Goal: Information Seeking & Learning: Learn about a topic

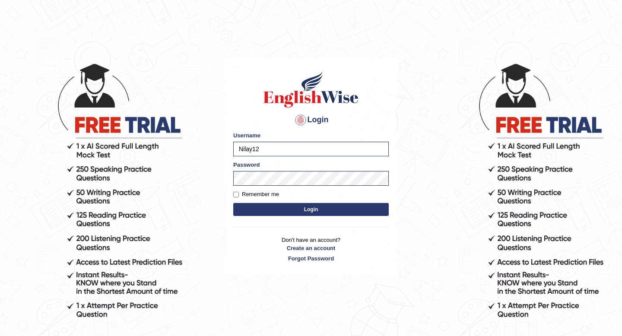
click at [283, 207] on button "Login" at bounding box center [311, 209] width 156 height 13
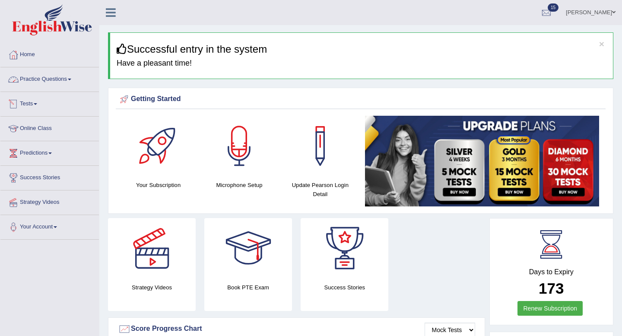
click at [54, 79] on link "Practice Questions" at bounding box center [49, 78] width 99 height 22
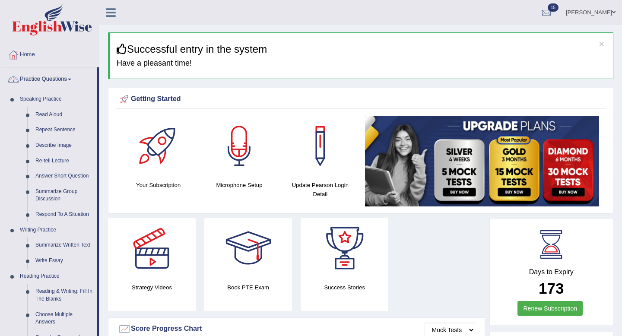
click at [54, 80] on link "Practice Questions" at bounding box center [48, 78] width 96 height 22
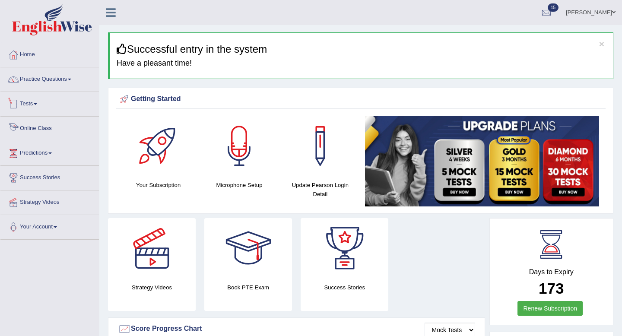
click at [49, 130] on link "Online Class" at bounding box center [49, 128] width 99 height 22
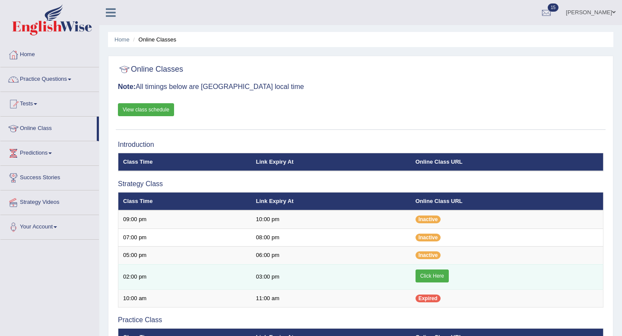
click at [429, 275] on link "Click Here" at bounding box center [432, 276] width 33 height 13
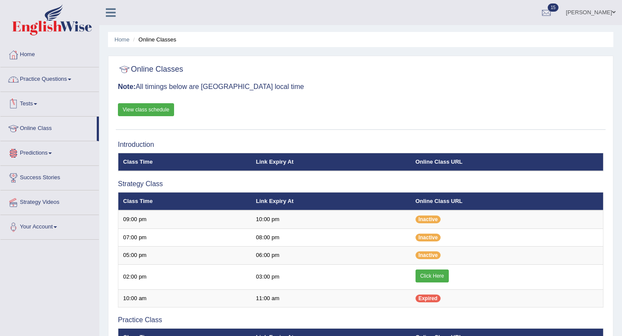
click at [70, 86] on link "Practice Questions" at bounding box center [49, 78] width 99 height 22
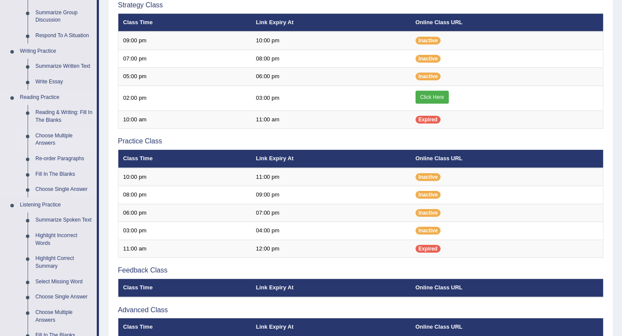
scroll to position [169, 0]
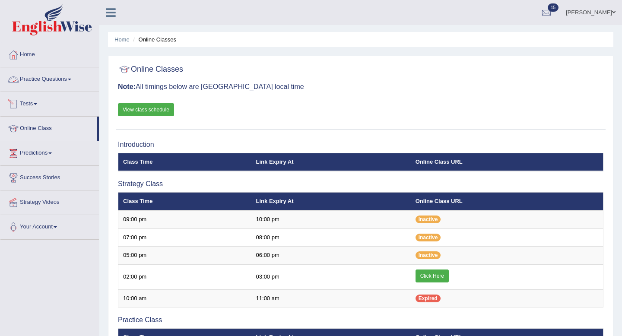
click at [71, 79] on span at bounding box center [69, 80] width 3 height 2
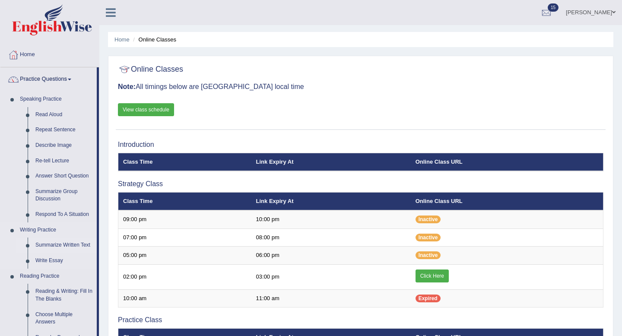
click at [66, 245] on link "Summarize Written Text" at bounding box center [64, 246] width 65 height 16
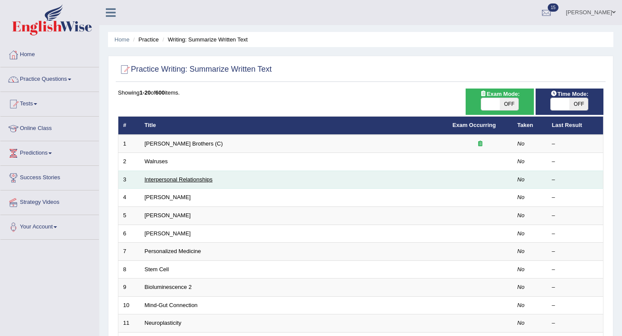
click at [169, 179] on link "Interpersonal Relationships" at bounding box center [179, 179] width 68 height 6
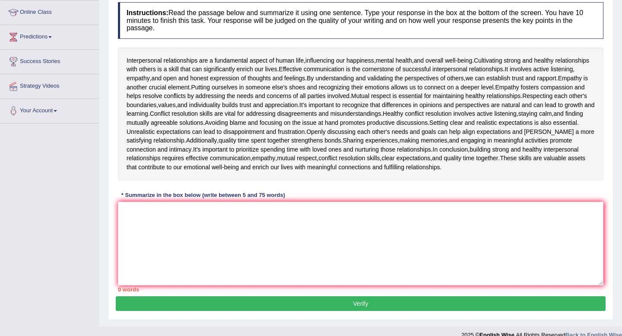
scroll to position [116, 0]
click at [182, 209] on textarea at bounding box center [361, 244] width 486 height 84
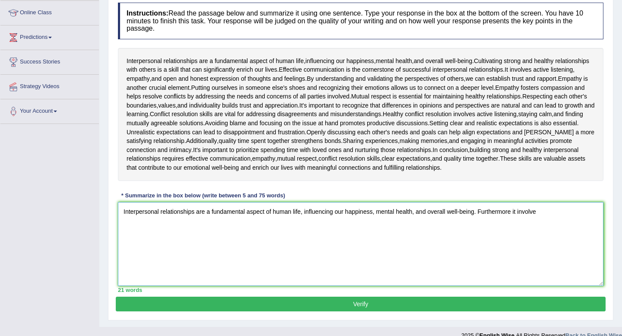
click at [478, 214] on textarea "Interpersonal relationships are a fundamental aspect of human life, influencing…" at bounding box center [361, 244] width 486 height 84
click at [542, 214] on textarea "Interpersonal relationships are a fundamental aspect of human life, influencing…" at bounding box center [361, 244] width 486 height 84
click at [483, 213] on textarea "Interpersonal relationships are a fundamental aspect of human life, influencing…" at bounding box center [361, 244] width 486 height 84
click at [317, 227] on textarea "Interpersonal relationships are a fundamental aspect of human life, influencing…" at bounding box center [361, 244] width 486 height 84
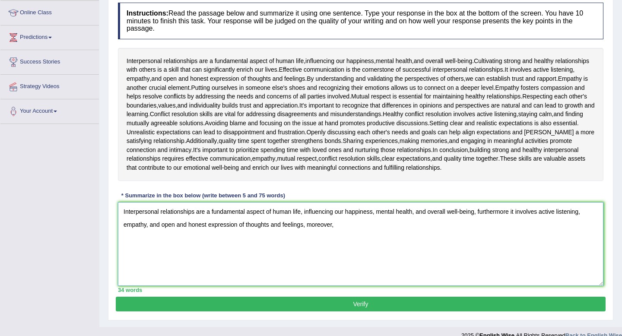
click at [511, 211] on textarea "Interpersonal relationships are a fundamental aspect of human life, influencing…" at bounding box center [361, 244] width 486 height 84
click at [350, 221] on textarea "Interpersonal relationships are a fundamental aspect of human life, influencing…" at bounding box center [361, 244] width 486 height 84
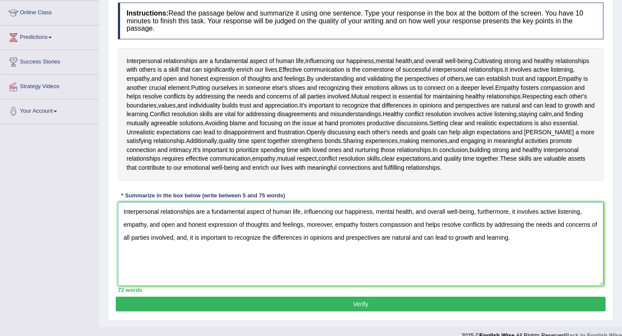
scroll to position [129, 0]
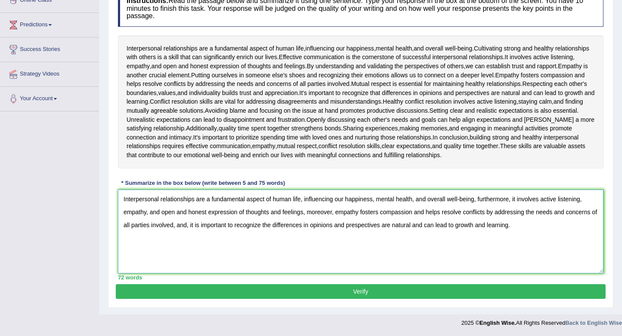
type textarea "Interpersonal relationships are a fundamental aspect of human life, influencing…"
click at [351, 289] on button "Verify" at bounding box center [361, 291] width 490 height 15
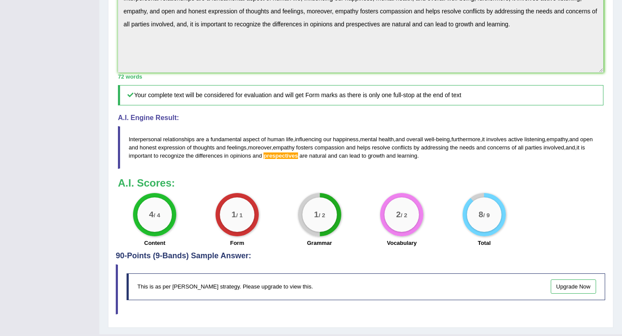
scroll to position [0, 0]
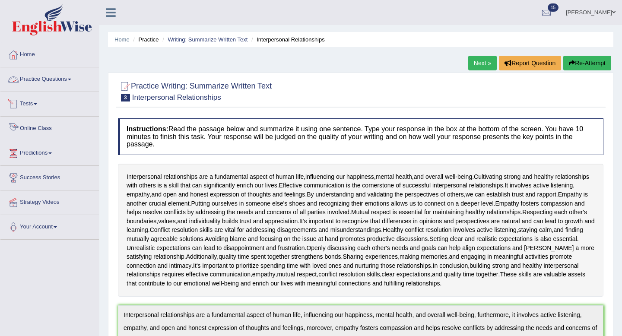
click at [51, 128] on link "Online Class" at bounding box center [49, 128] width 99 height 22
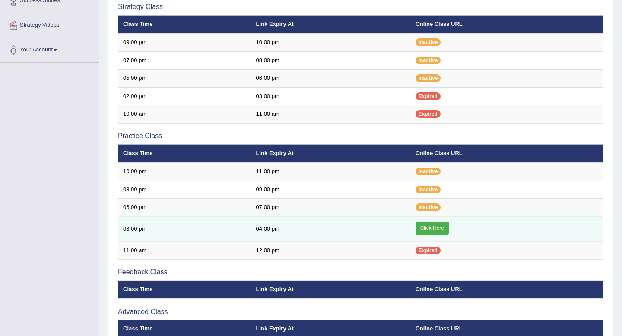
click at [433, 225] on link "Click Here" at bounding box center [432, 228] width 33 height 13
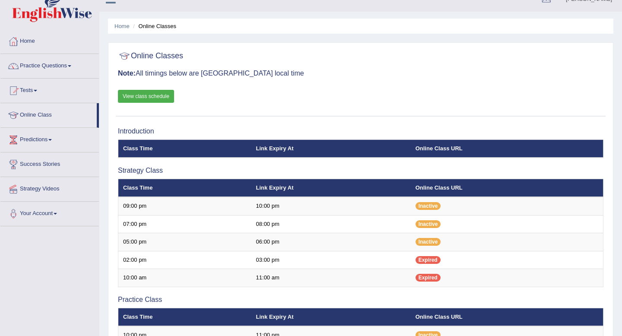
scroll to position [9, 0]
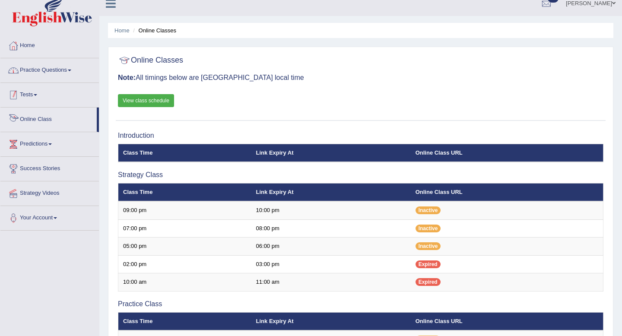
click at [62, 73] on link "Practice Questions" at bounding box center [49, 69] width 99 height 22
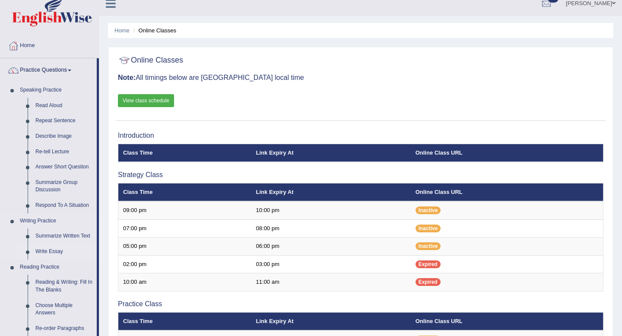
click at [51, 252] on link "Write Essay" at bounding box center [64, 252] width 65 height 16
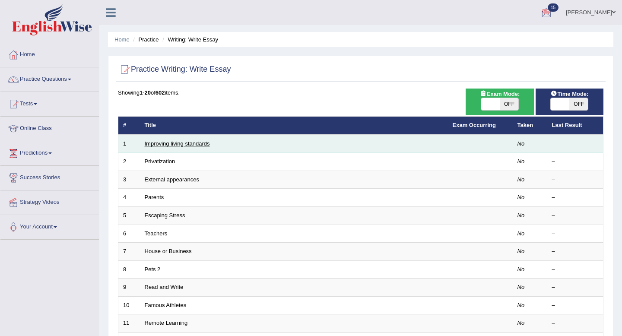
click at [171, 145] on link "Improving living standards" at bounding box center [177, 143] width 65 height 6
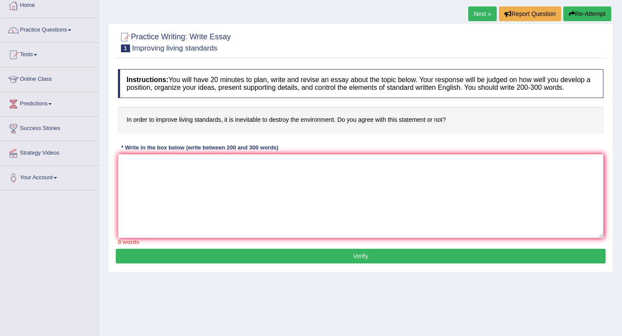
scroll to position [62, 0]
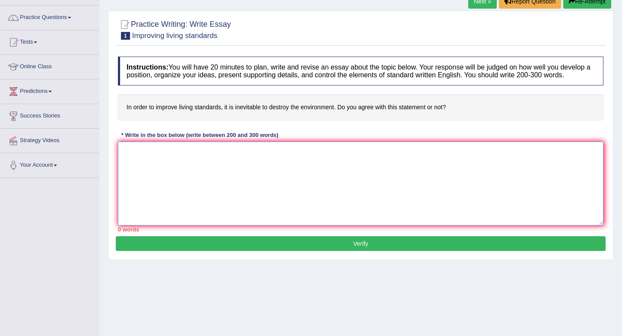
click at [250, 172] on textarea at bounding box center [361, 184] width 486 height 84
click at [65, 17] on link "Practice Questions" at bounding box center [49, 17] width 99 height 22
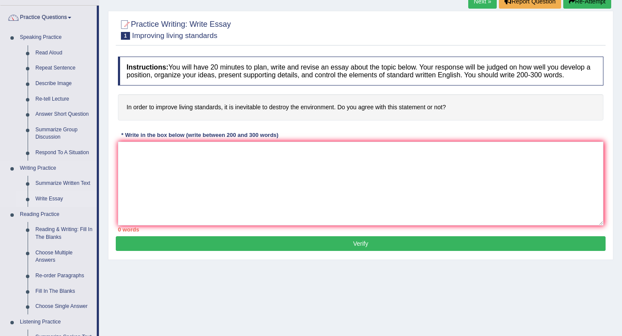
click at [59, 198] on link "Write Essay" at bounding box center [64, 199] width 65 height 16
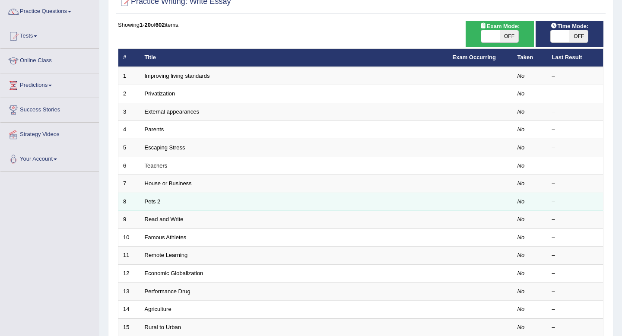
scroll to position [64, 0]
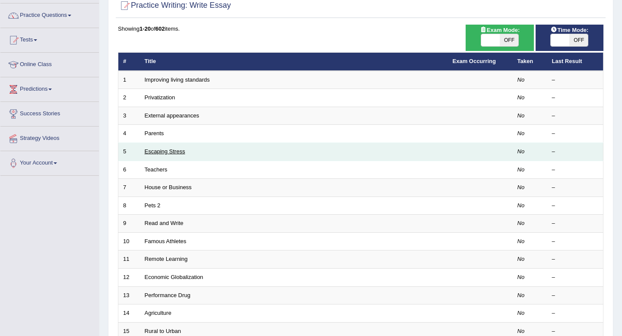
click at [175, 152] on link "Escaping Stress" at bounding box center [165, 151] width 41 height 6
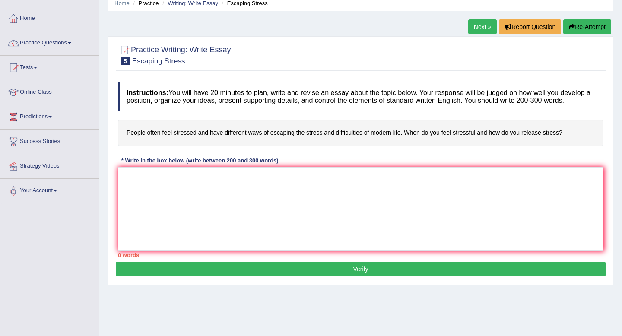
scroll to position [37, 0]
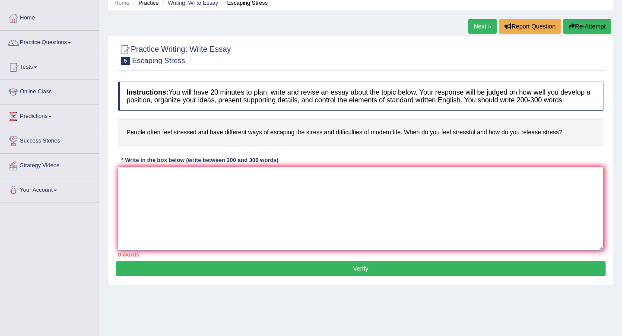
click at [259, 198] on textarea at bounding box center [361, 209] width 486 height 84
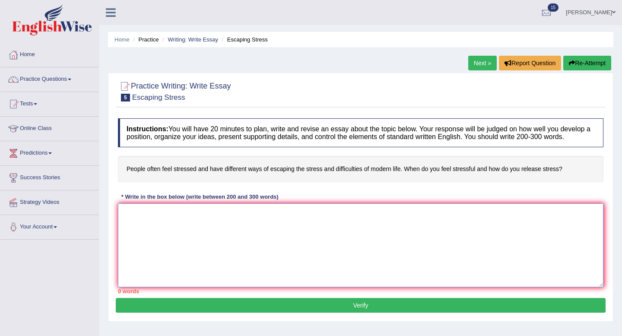
paste textarea "The increasing influence of (essay topic) on our lives has ignited numerous dis…"
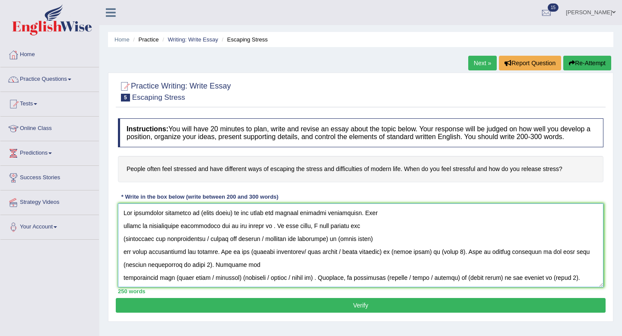
click at [232, 221] on textarea at bounding box center [361, 246] width 486 height 84
click at [264, 236] on textarea at bounding box center [361, 246] width 486 height 84
click at [308, 234] on textarea at bounding box center [361, 246] width 486 height 84
drag, startPoint x: 214, startPoint y: 248, endPoint x: 123, endPoint y: 248, distance: 90.3
click at [123, 248] on textarea at bounding box center [361, 246] width 486 height 84
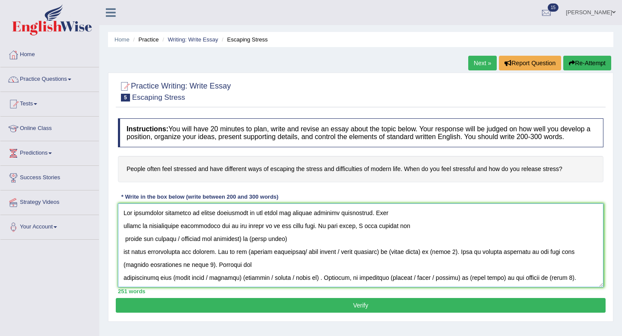
drag, startPoint x: 290, startPoint y: 250, endPoint x: 176, endPoint y: 251, distance: 114.1
click at [176, 251] on textarea at bounding box center [361, 246] width 486 height 84
click at [125, 260] on textarea at bounding box center [361, 246] width 486 height 84
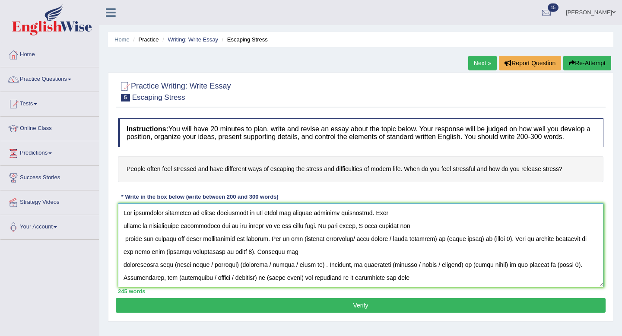
click at [176, 250] on textarea at bounding box center [361, 246] width 486 height 84
drag, startPoint x: 176, startPoint y: 250, endPoint x: 127, endPoint y: 253, distance: 49.8
click at [127, 253] on textarea at bounding box center [361, 246] width 486 height 84
click at [204, 252] on textarea at bounding box center [361, 246] width 486 height 84
drag, startPoint x: 358, startPoint y: 248, endPoint x: 297, endPoint y: 245, distance: 60.6
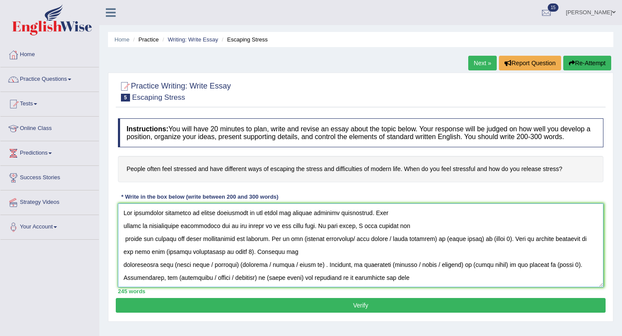
click at [297, 245] on textarea at bounding box center [361, 246] width 486 height 84
drag, startPoint x: 424, startPoint y: 248, endPoint x: 334, endPoint y: 253, distance: 90.9
click at [334, 253] on textarea at bounding box center [361, 246] width 486 height 84
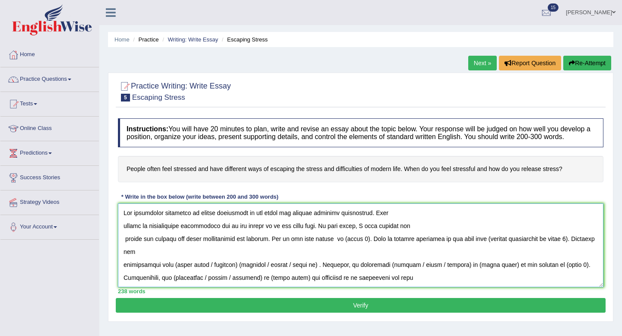
click at [365, 249] on textarea at bounding box center [361, 246] width 486 height 84
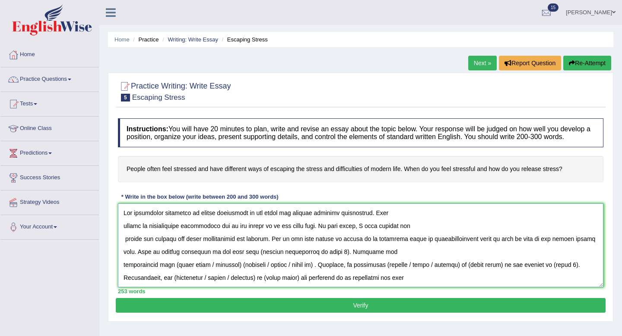
click at [372, 247] on textarea at bounding box center [361, 246] width 486 height 84
drag, startPoint x: 583, startPoint y: 247, endPoint x: 410, endPoint y: 245, distance: 172.9
click at [410, 245] on textarea at bounding box center [361, 246] width 486 height 84
click at [277, 261] on textarea at bounding box center [361, 246] width 486 height 84
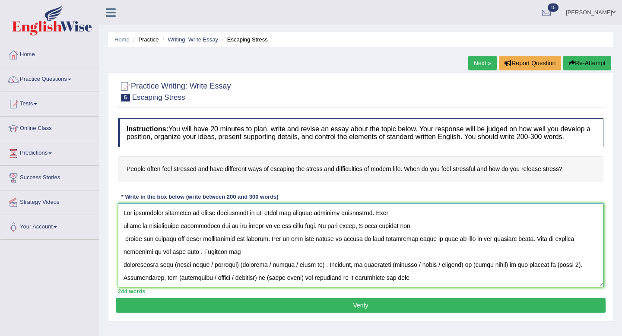
drag, startPoint x: 476, startPoint y: 248, endPoint x: 421, endPoint y: 248, distance: 54.9
click at [421, 248] on textarea at bounding box center [361, 246] width 486 height 84
click at [457, 250] on textarea at bounding box center [361, 246] width 486 height 84
click at [414, 249] on textarea at bounding box center [361, 246] width 486 height 84
click at [502, 251] on textarea at bounding box center [361, 246] width 486 height 84
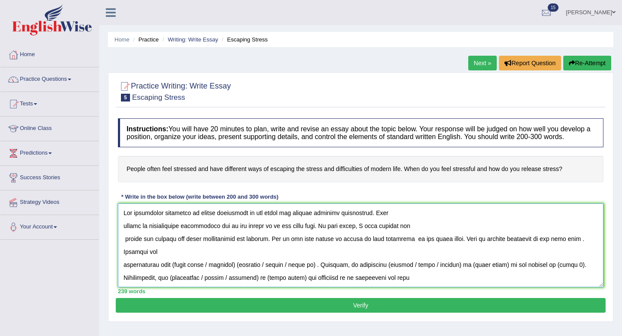
click at [567, 247] on textarea at bounding box center [361, 246] width 486 height 84
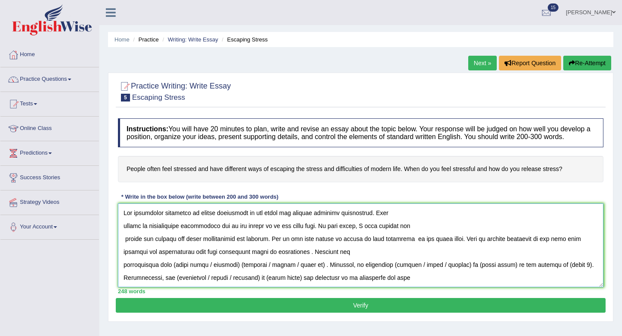
click at [140, 261] on textarea at bounding box center [361, 246] width 486 height 84
click at [180, 260] on textarea at bounding box center [361, 246] width 486 height 84
click at [218, 259] on textarea at bounding box center [361, 246] width 486 height 84
click at [147, 259] on textarea at bounding box center [361, 246] width 486 height 84
click at [325, 260] on textarea at bounding box center [361, 246] width 486 height 84
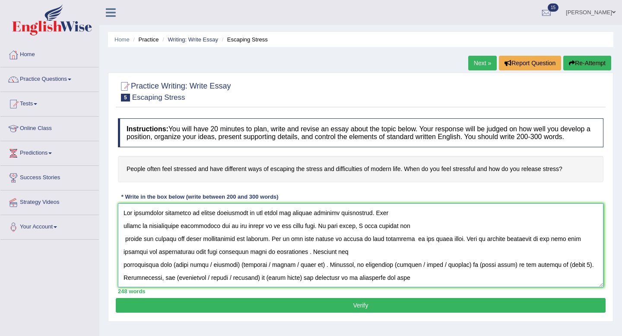
drag, startPoint x: 279, startPoint y: 261, endPoint x: 194, endPoint y: 260, distance: 84.7
click at [194, 260] on textarea at bounding box center [361, 246] width 486 height 84
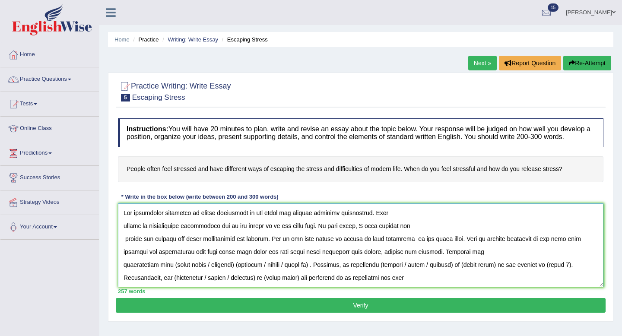
drag, startPoint x: 175, startPoint y: 274, endPoint x: 321, endPoint y: 275, distance: 146.1
click at [321, 275] on textarea at bounding box center [361, 246] width 486 height 84
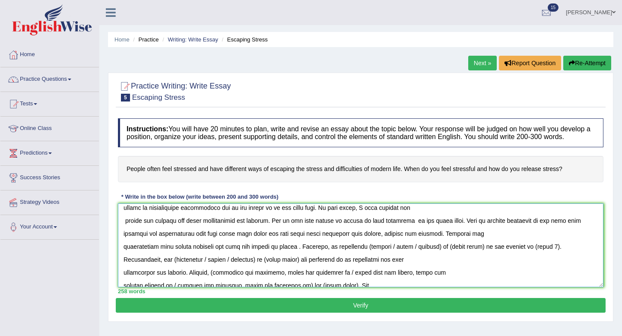
scroll to position [24, 0]
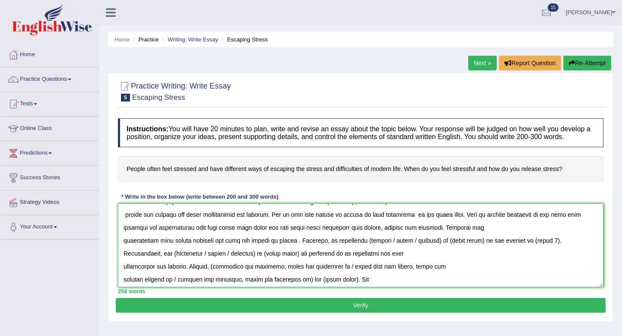
drag, startPoint x: 301, startPoint y: 249, endPoint x: 542, endPoint y: 249, distance: 240.8
click at [542, 249] on textarea at bounding box center [361, 246] width 486 height 84
drag, startPoint x: 303, startPoint y: 246, endPoint x: 542, endPoint y: 249, distance: 239.1
click at [542, 249] on textarea at bounding box center [361, 246] width 486 height 84
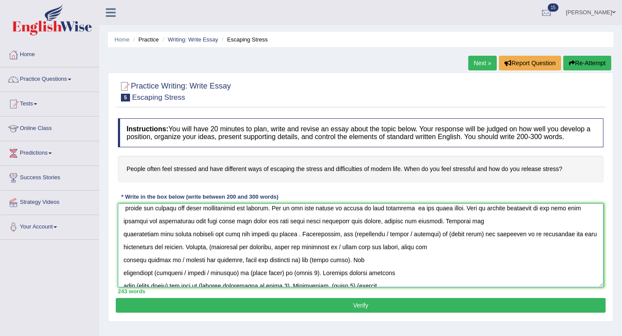
scroll to position [35, 0]
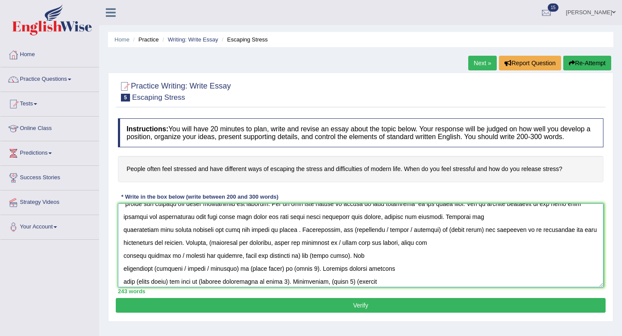
drag, startPoint x: 352, startPoint y: 237, endPoint x: 483, endPoint y: 241, distance: 131.0
click at [483, 241] on textarea at bounding box center [361, 246] width 486 height 84
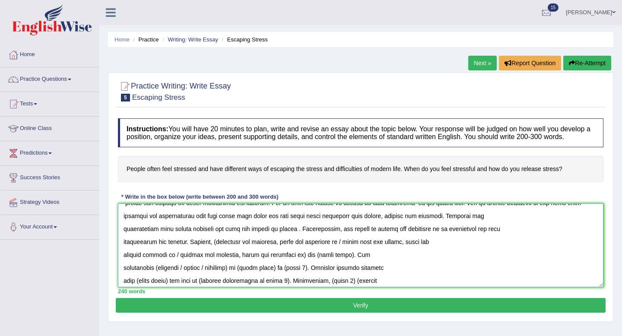
scroll to position [37, 0]
drag, startPoint x: 215, startPoint y: 248, endPoint x: 261, endPoint y: 259, distance: 47.1
click at [261, 259] on textarea at bounding box center [361, 246] width 486 height 84
drag, startPoint x: 408, startPoint y: 251, endPoint x: 215, endPoint y: 251, distance: 193.2
click at [215, 251] on textarea at bounding box center [361, 246] width 486 height 84
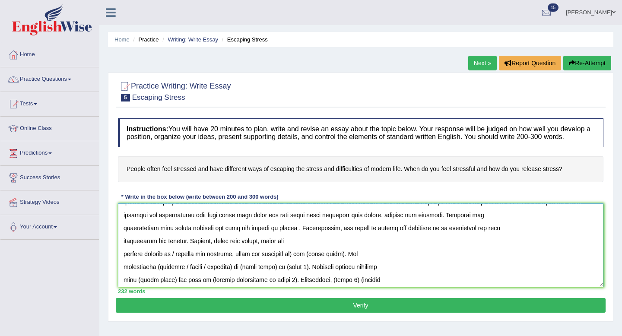
drag, startPoint x: 294, startPoint y: 263, endPoint x: 172, endPoint y: 262, distance: 121.9
click at [172, 262] on textarea at bounding box center [361, 246] width 486 height 84
drag, startPoint x: 232, startPoint y: 263, endPoint x: 197, endPoint y: 266, distance: 35.1
click at [197, 266] on textarea at bounding box center [361, 246] width 486 height 84
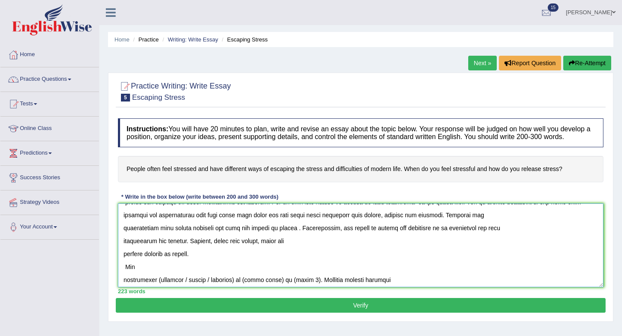
click at [122, 287] on textarea at bounding box center [361, 246] width 486 height 84
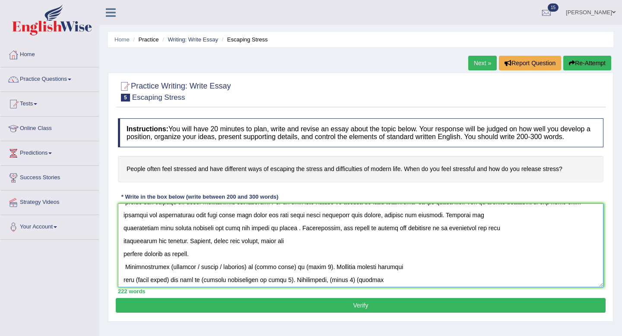
scroll to position [61, 0]
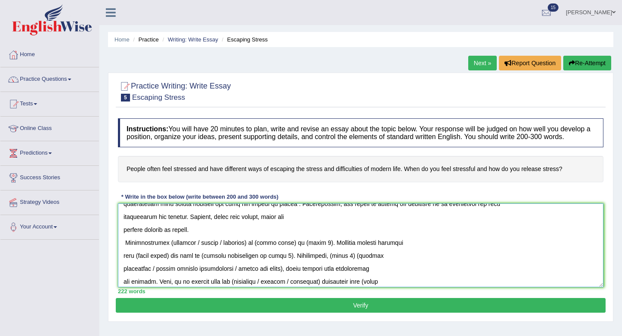
click at [194, 241] on textarea at bounding box center [361, 246] width 486 height 84
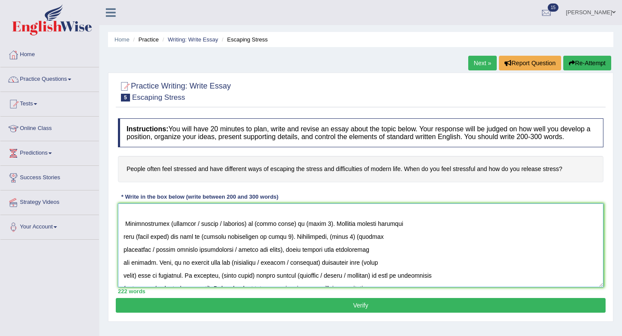
scroll to position [93, 0]
click at [136, 233] on textarea at bounding box center [361, 246] width 486 height 84
drag, startPoint x: 221, startPoint y: 231, endPoint x: 168, endPoint y: 233, distance: 52.8
click at [168, 233] on textarea at bounding box center [361, 246] width 486 height 84
click at [169, 233] on textarea at bounding box center [361, 246] width 486 height 84
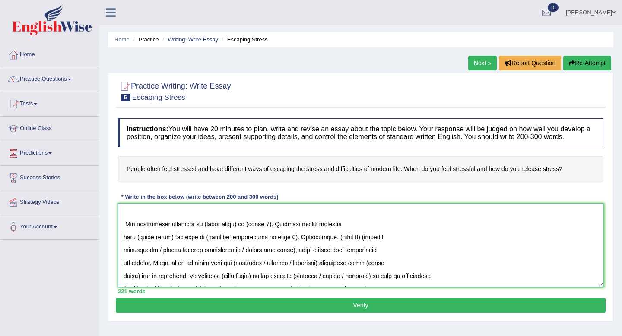
drag, startPoint x: 229, startPoint y: 234, endPoint x: 198, endPoint y: 236, distance: 31.2
click at [198, 236] on textarea at bounding box center [361, 246] width 486 height 84
click at [243, 234] on textarea at bounding box center [361, 246] width 486 height 84
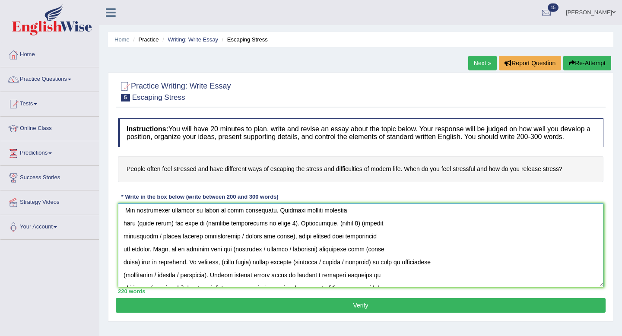
scroll to position [109, 0]
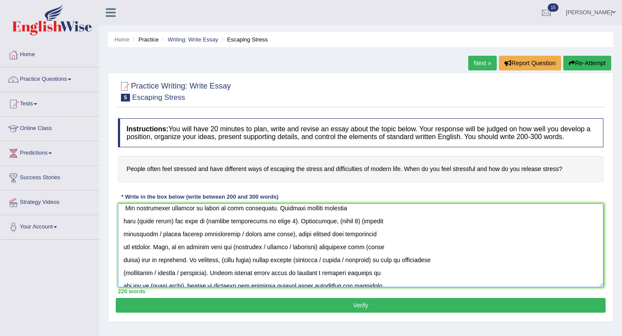
drag, startPoint x: 170, startPoint y: 230, endPoint x: 170, endPoint y: 239, distance: 8.6
click at [170, 230] on textarea at bounding box center [361, 246] width 486 height 84
click at [301, 228] on textarea at bounding box center [361, 246] width 486 height 84
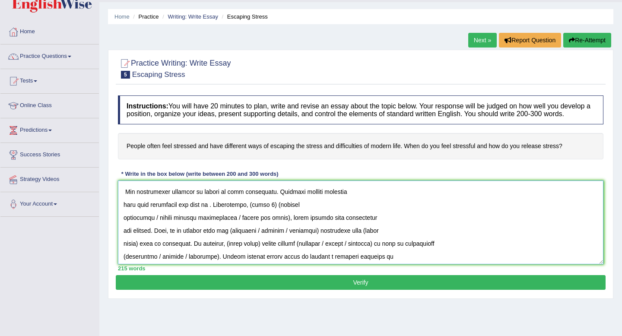
scroll to position [102, 0]
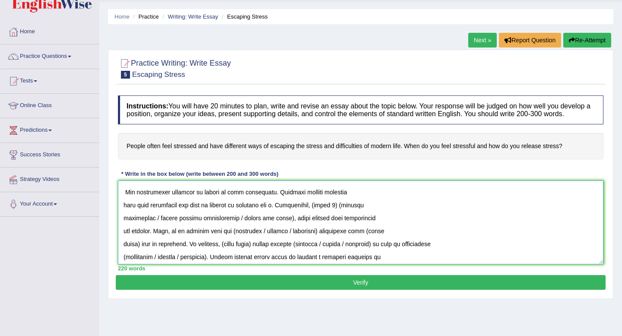
click at [241, 216] on textarea at bounding box center [361, 223] width 486 height 84
click at [307, 214] on textarea at bounding box center [361, 223] width 486 height 84
click at [387, 214] on textarea at bounding box center [361, 223] width 486 height 84
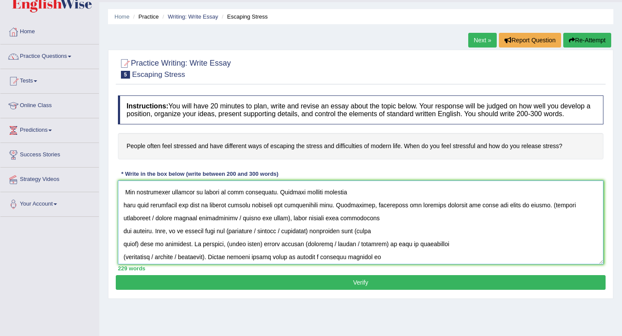
drag, startPoint x: 556, startPoint y: 214, endPoint x: 287, endPoint y: 230, distance: 268.9
click at [287, 230] on textarea at bounding box center [361, 223] width 486 height 84
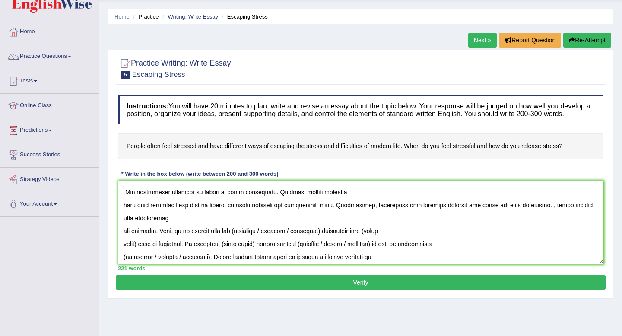
click at [124, 240] on textarea at bounding box center [361, 223] width 486 height 84
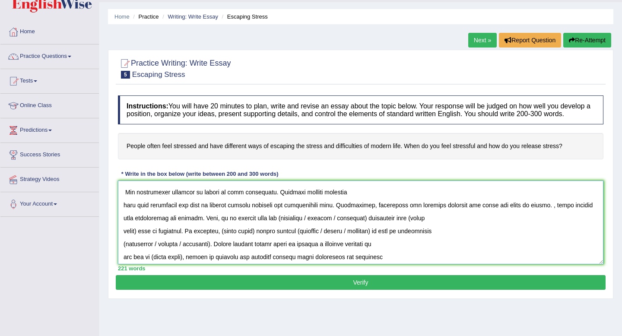
click at [382, 227] on textarea at bounding box center [361, 223] width 486 height 84
drag, startPoint x: 355, startPoint y: 226, endPoint x: 297, endPoint y: 230, distance: 58.5
click at [297, 230] on textarea at bounding box center [361, 223] width 486 height 84
click at [138, 240] on textarea at bounding box center [361, 223] width 486 height 84
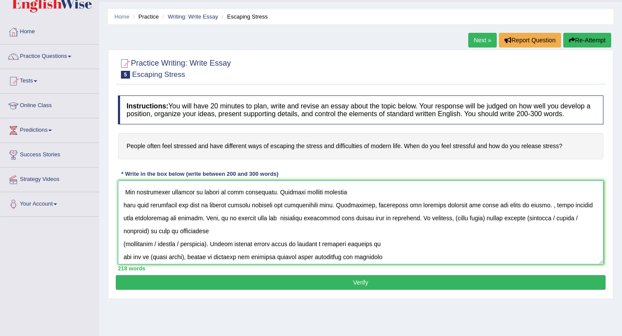
drag, startPoint x: 512, startPoint y: 227, endPoint x: 476, endPoint y: 228, distance: 35.5
click at [476, 228] on textarea at bounding box center [361, 223] width 486 height 84
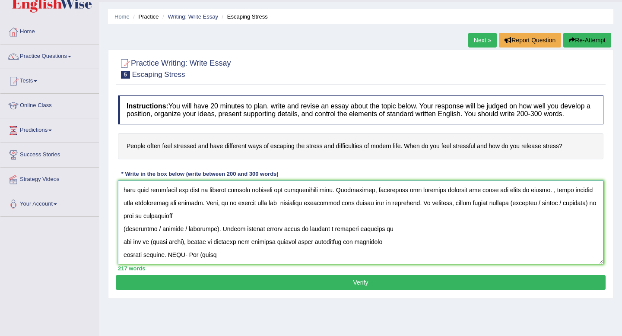
drag, startPoint x: 586, startPoint y: 211, endPoint x: 533, endPoint y: 213, distance: 52.3
click at [533, 213] on textarea at bounding box center [361, 223] width 486 height 84
click at [561, 212] on textarea at bounding box center [361, 223] width 486 height 84
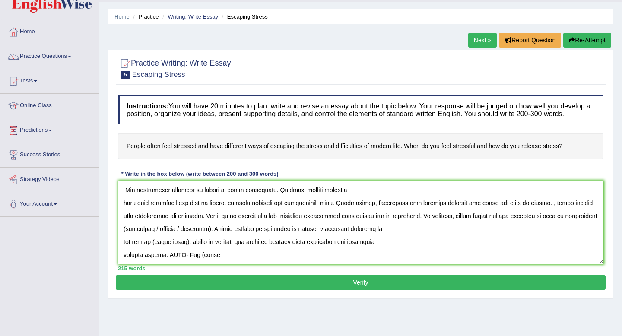
click at [124, 237] on textarea at bounding box center [361, 223] width 486 height 84
drag, startPoint x: 212, startPoint y: 238, endPoint x: 153, endPoint y: 240, distance: 59.7
click at [153, 240] on textarea at bounding box center [361, 223] width 486 height 84
click at [178, 240] on textarea at bounding box center [361, 223] width 486 height 84
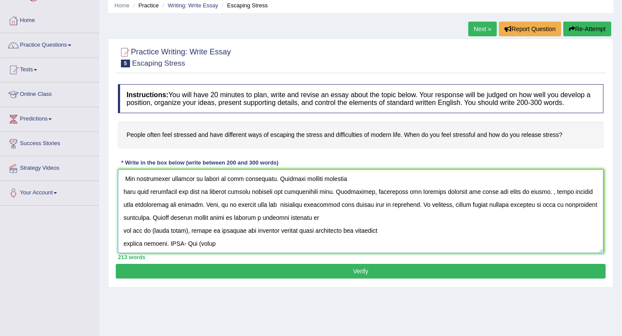
scroll to position [35, 0]
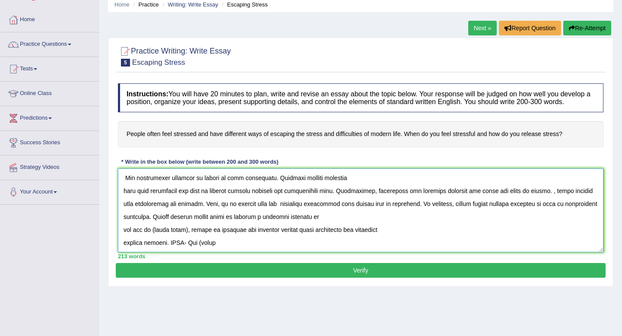
click at [123, 238] on textarea at bounding box center [361, 211] width 486 height 84
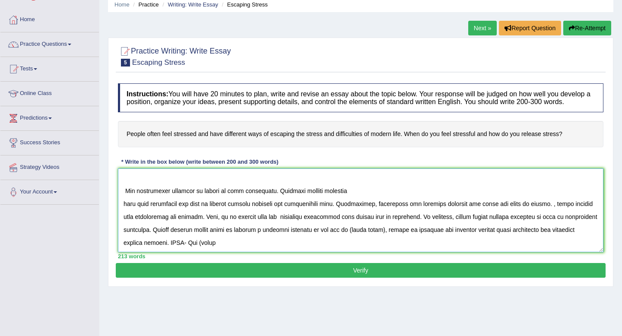
drag, startPoint x: 412, startPoint y: 227, endPoint x: 379, endPoint y: 227, distance: 32.9
click at [379, 227] on textarea at bounding box center [361, 211] width 486 height 84
drag, startPoint x: 220, startPoint y: 254, endPoint x: 168, endPoint y: 253, distance: 52.3
click at [168, 252] on textarea at bounding box center [361, 211] width 486 height 84
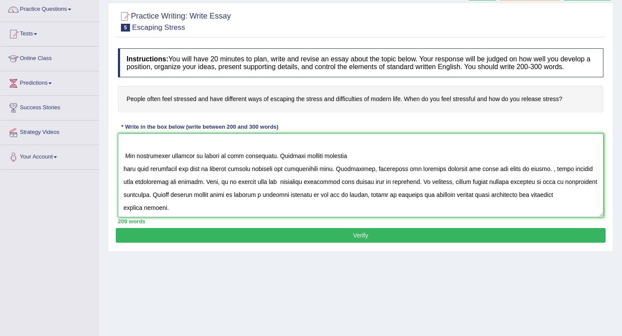
scroll to position [90, 0]
click at [124, 164] on textarea at bounding box center [361, 176] width 486 height 84
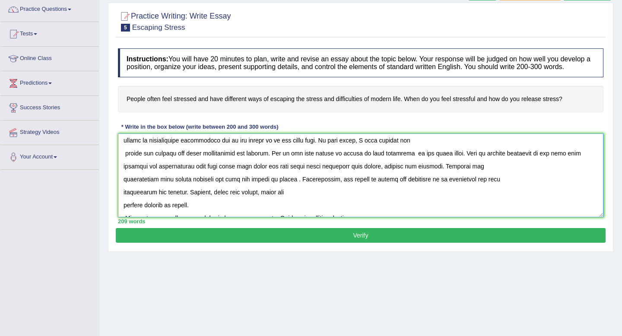
scroll to position [14, 0]
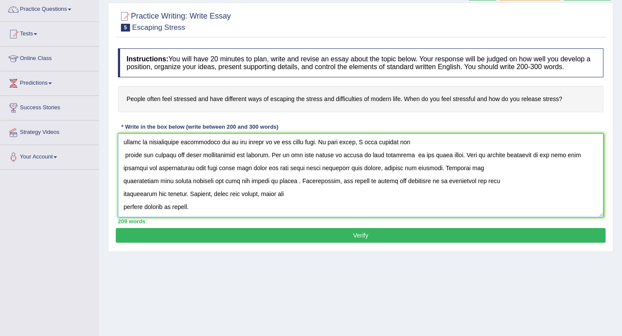
click at [122, 189] on textarea at bounding box center [361, 176] width 486 height 84
click at [122, 163] on textarea at bounding box center [361, 176] width 486 height 84
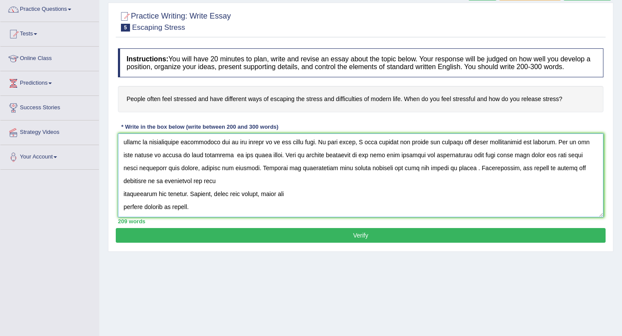
scroll to position [1, 0]
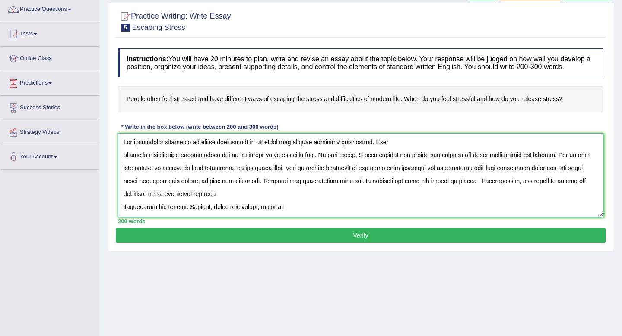
click at [124, 166] on textarea at bounding box center [361, 176] width 486 height 84
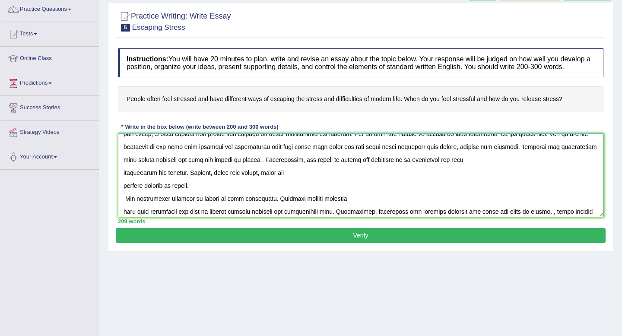
scroll to position [29, 0]
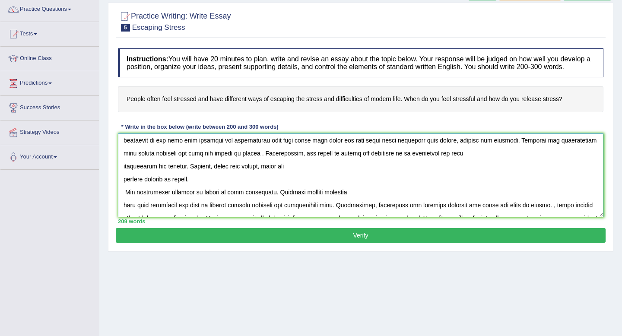
click at [122, 188] on textarea at bounding box center [361, 176] width 486 height 84
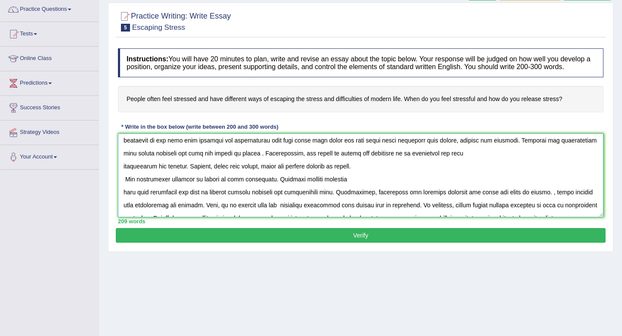
click at [125, 188] on textarea at bounding box center [361, 176] width 486 height 84
click at [124, 203] on textarea at bounding box center [361, 176] width 486 height 84
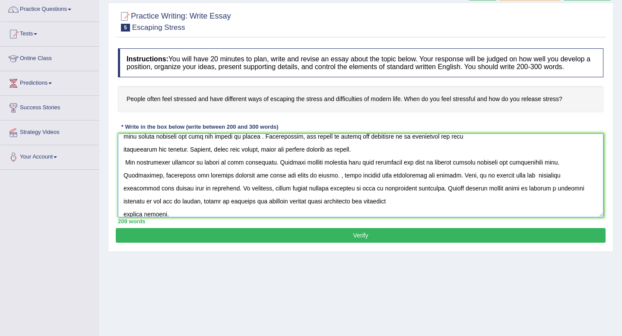
scroll to position [52, 0]
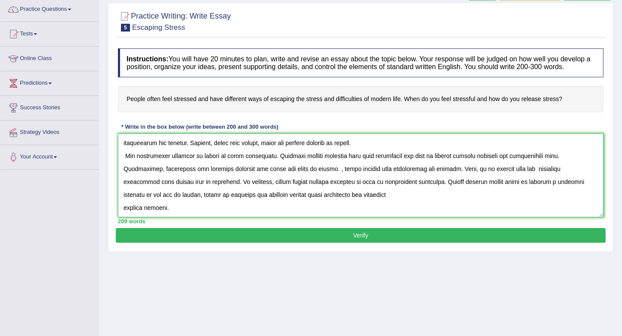
click at [124, 217] on textarea at bounding box center [361, 176] width 486 height 84
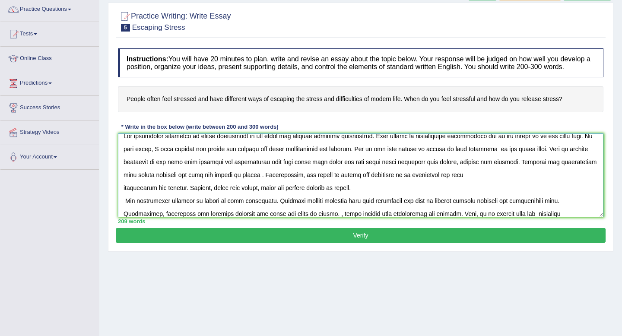
scroll to position [0, 0]
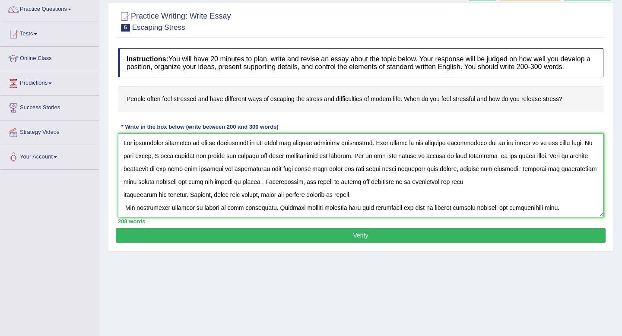
type textarea "The increasing influence of stress management on our lives has ignited numerous…"
click at [325, 243] on button "Verify" at bounding box center [361, 235] width 490 height 15
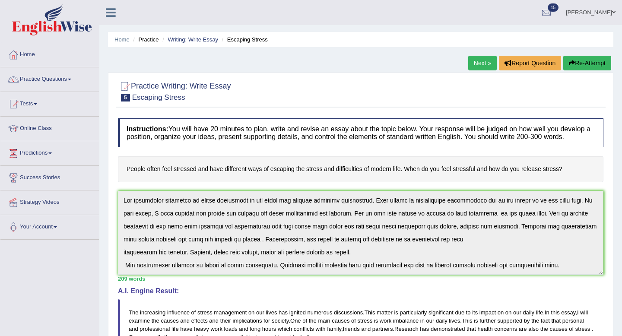
click at [613, 13] on span at bounding box center [614, 13] width 3 height 6
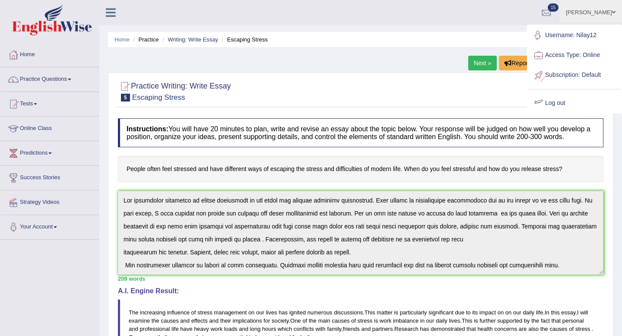
click at [567, 102] on link "Log out" at bounding box center [574, 103] width 93 height 20
